Goal: Information Seeking & Learning: Check status

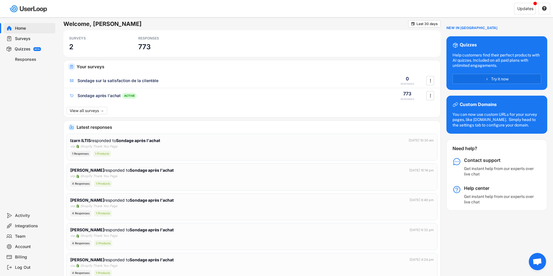
click at [27, 100] on div "Home Surveys Quizzes BETA Responses" at bounding box center [29, 113] width 58 height 193
click at [55, 41] on div "Surveys" at bounding box center [30, 38] width 52 height 10
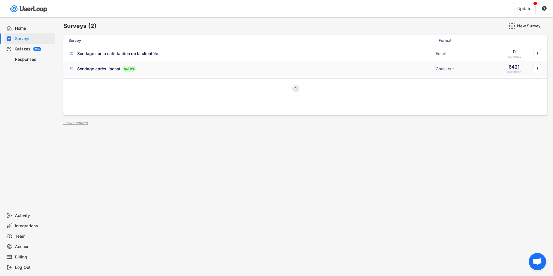
click at [100, 67] on div "Sondage après l'achat" at bounding box center [98, 69] width 43 height 6
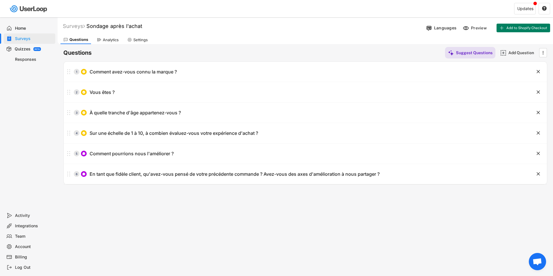
click at [389, 42] on div "Questions Analytics Settings" at bounding box center [305, 39] width 495 height 10
click at [31, 60] on div "Responses" at bounding box center [34, 59] width 38 height 5
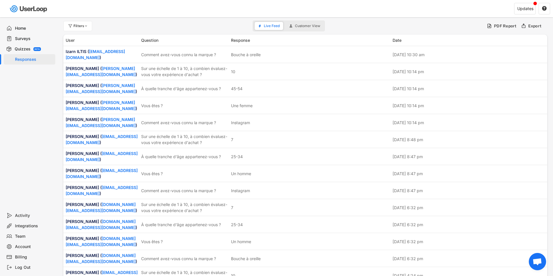
click at [20, 49] on div "Quizzes" at bounding box center [23, 48] width 16 height 5
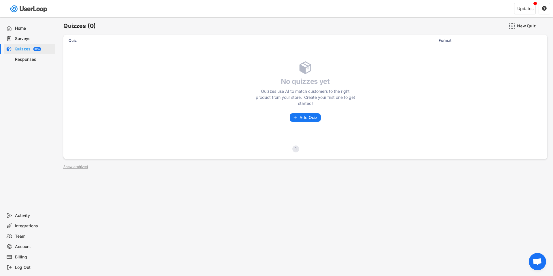
click at [33, 29] on div "Home" at bounding box center [34, 28] width 38 height 5
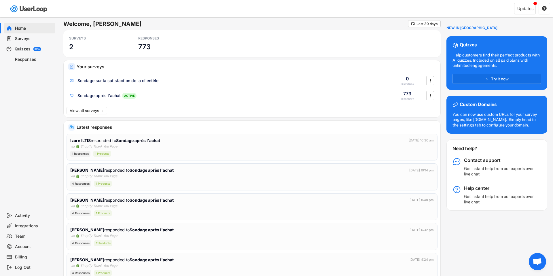
click at [233, 111] on div "Your surveys Sondage sur la satisfaction de la clientèle 0 RESPONSES  Sondage …" at bounding box center [252, 88] width 377 height 57
click at [97, 111] on button "View all surveys →" at bounding box center [87, 110] width 42 height 7
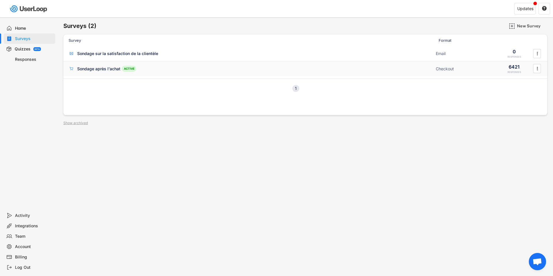
click at [311, 66] on div "Sondage après l'achat ACTIVE" at bounding box center [251, 69] width 364 height 6
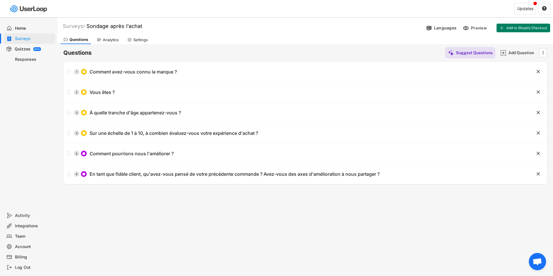
click at [103, 40] on div "Analytics" at bounding box center [111, 39] width 16 height 5
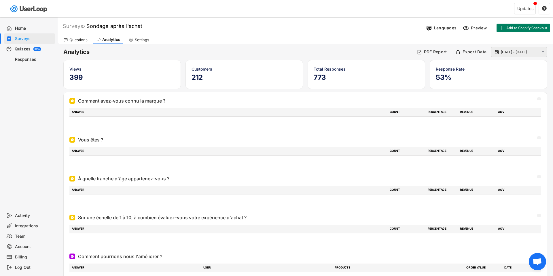
click at [514, 51] on input "[DATE] - [DATE]" at bounding box center [520, 52] width 38 height 6
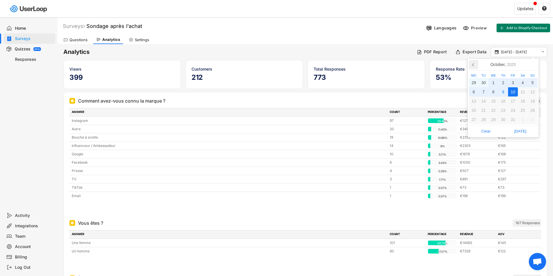
click at [472, 66] on icon at bounding box center [473, 64] width 9 height 9
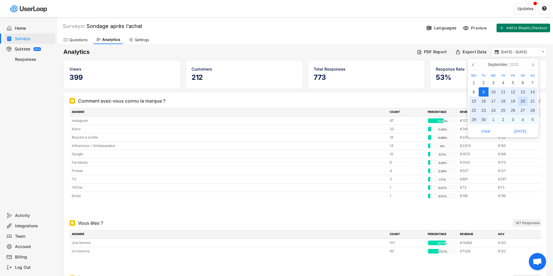
click at [525, 102] on div "20" at bounding box center [523, 100] width 10 height 9
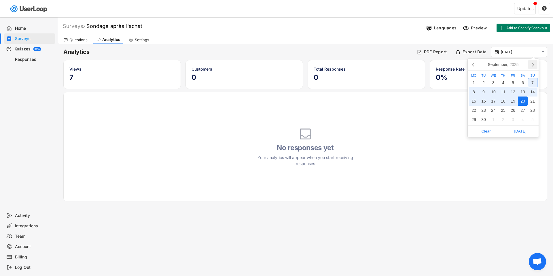
click at [534, 65] on icon at bounding box center [532, 64] width 9 height 9
click at [495, 91] on div "8" at bounding box center [493, 91] width 10 height 9
type input "[DATE] - [DATE]"
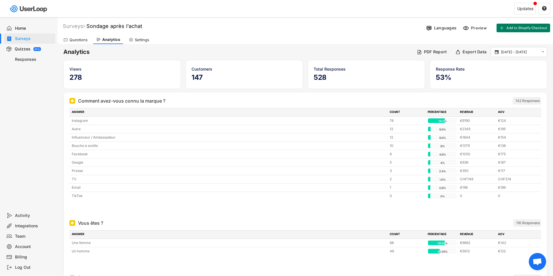
click at [306, 35] on div "Questions Analytics Settings" at bounding box center [305, 39] width 495 height 10
click at [302, 37] on div "Questions Analytics Settings" at bounding box center [305, 39] width 495 height 10
click at [272, 35] on div "Questions Analytics Settings" at bounding box center [305, 39] width 495 height 10
click at [39, 138] on div "Home Surveys Quizzes BETA Responses" at bounding box center [29, 113] width 58 height 193
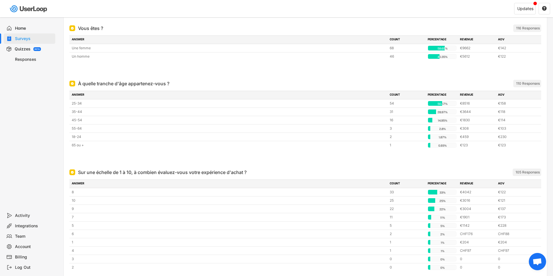
scroll to position [195, 0]
click at [54, 126] on div "Home Surveys Quizzes BETA Responses" at bounding box center [29, 113] width 58 height 193
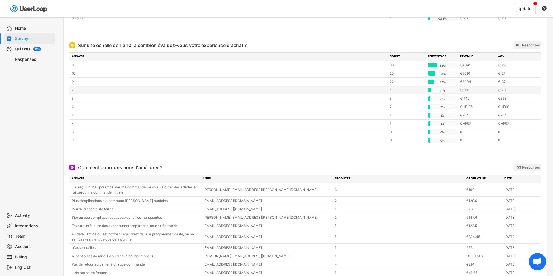
scroll to position [330, 0]
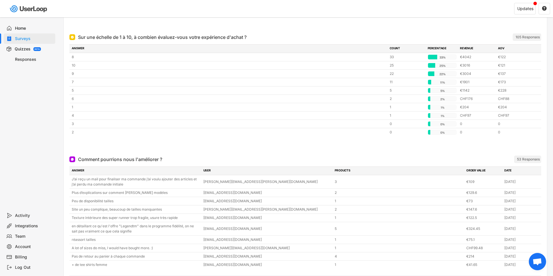
click at [4, 140] on div "Home Surveys Quizzes BETA Responses" at bounding box center [29, 113] width 58 height 193
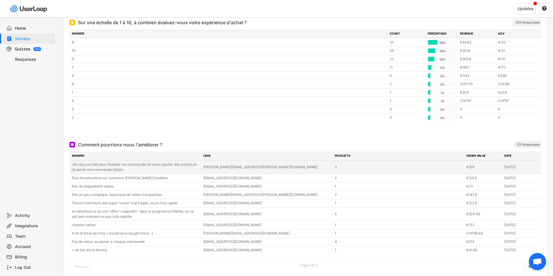
scroll to position [345, 0]
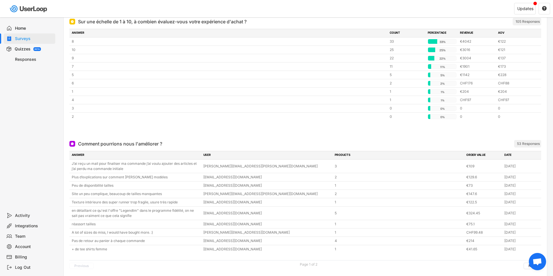
click at [17, 149] on div "Home Surveys Quizzes BETA Responses" at bounding box center [29, 113] width 58 height 193
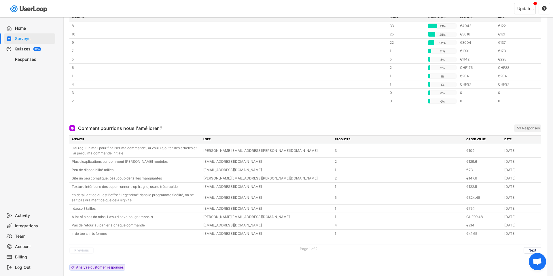
scroll to position [361, 0]
click at [37, 174] on div "Home Surveys Quizzes BETA Responses" at bounding box center [29, 113] width 58 height 193
click at [17, 165] on div "Home Surveys Quizzes BETA Responses" at bounding box center [29, 113] width 58 height 193
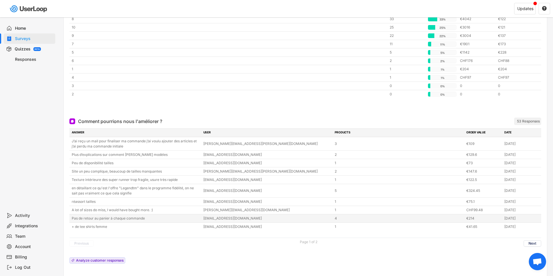
scroll to position [369, 0]
click at [42, 153] on div "Home Surveys Quizzes BETA Responses" at bounding box center [29, 113] width 58 height 193
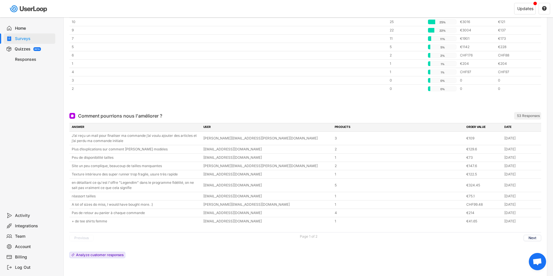
click at [44, 158] on div "Home Surveys Quizzes BETA Responses" at bounding box center [29, 113] width 58 height 193
click at [534, 234] on div "Previous Page 1 of 2 Next" at bounding box center [305, 237] width 472 height 11
click at [530, 239] on button "Next" at bounding box center [532, 238] width 18 height 6
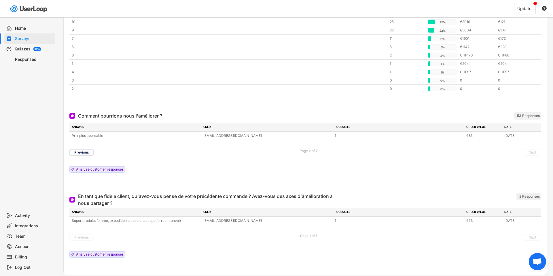
click at [34, 115] on div "Home Surveys Quizzes BETA Responses" at bounding box center [29, 113] width 58 height 193
